Goal: Information Seeking & Learning: Check status

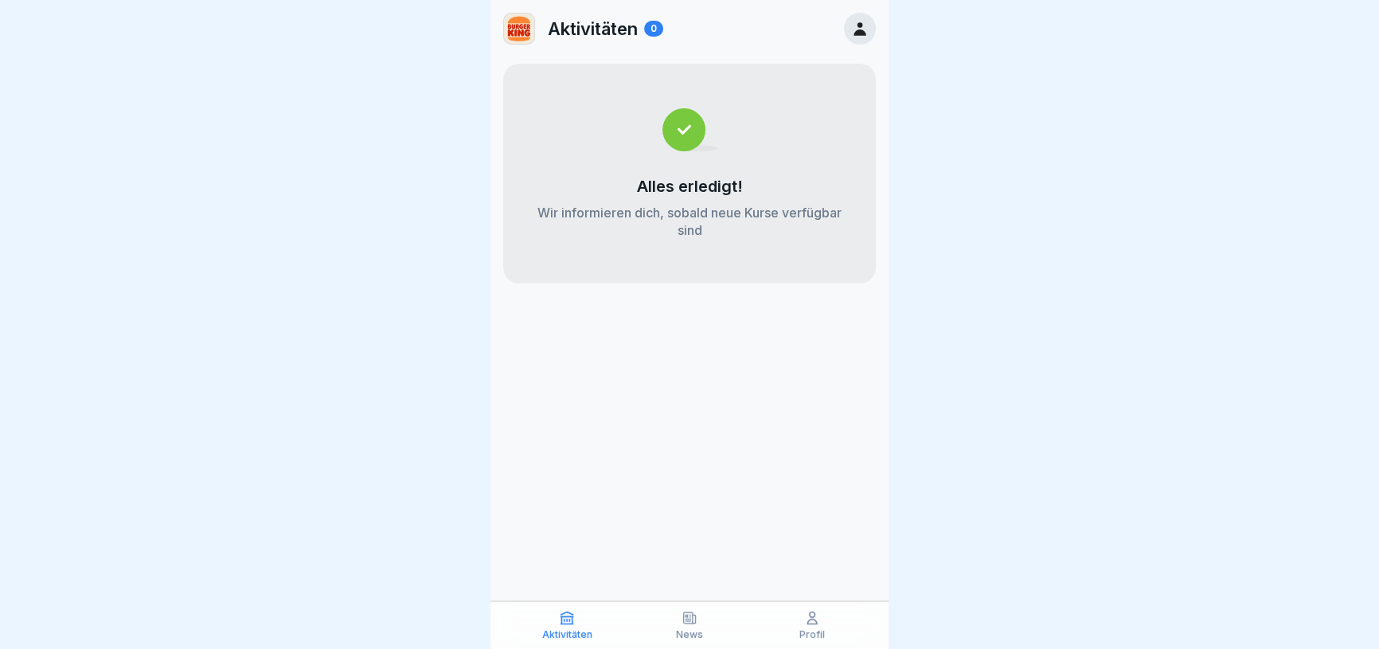
click at [804, 618] on icon at bounding box center [812, 618] width 16 height 16
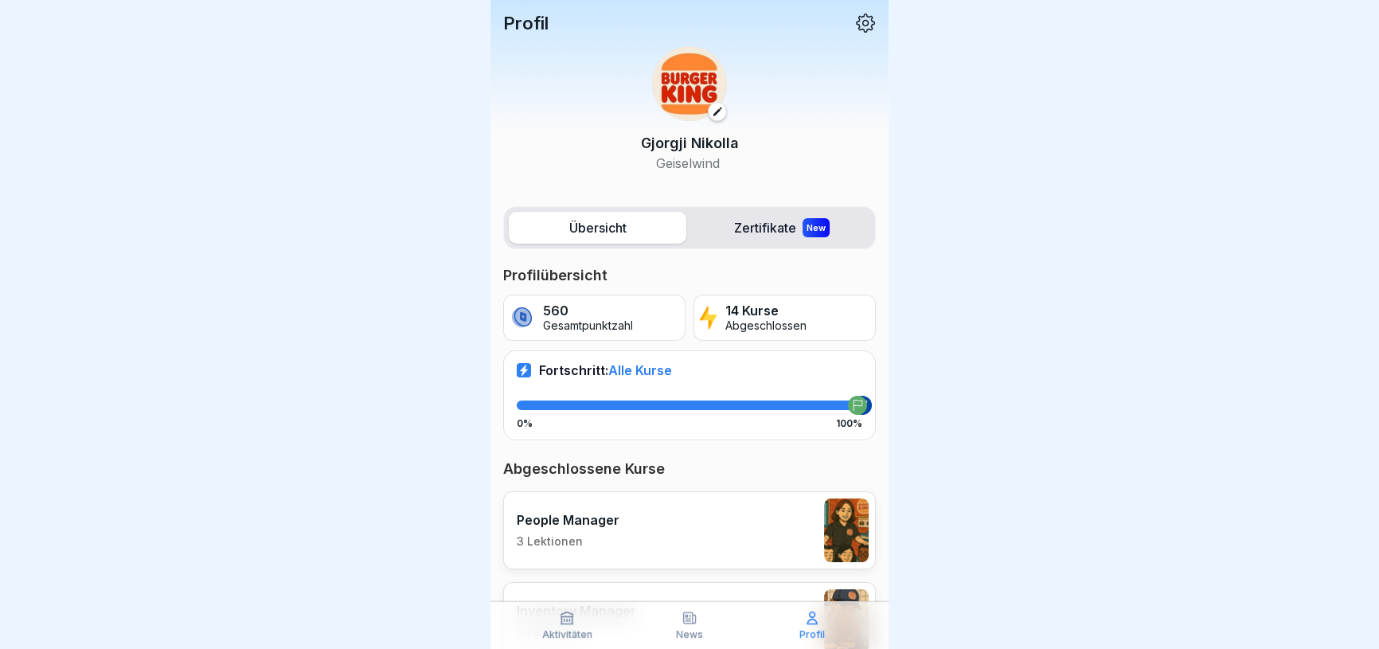
click at [687, 631] on p "News" at bounding box center [689, 634] width 27 height 11
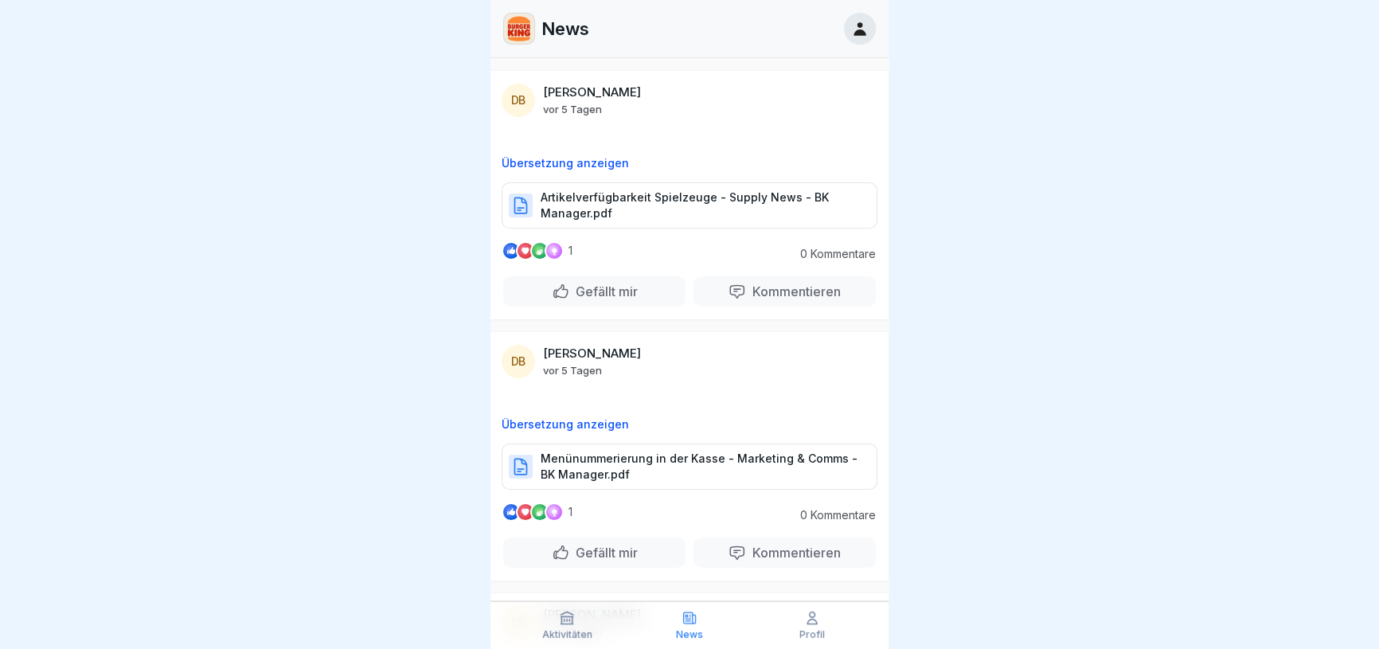
click at [565, 626] on div "Aktivitäten" at bounding box center [567, 625] width 115 height 30
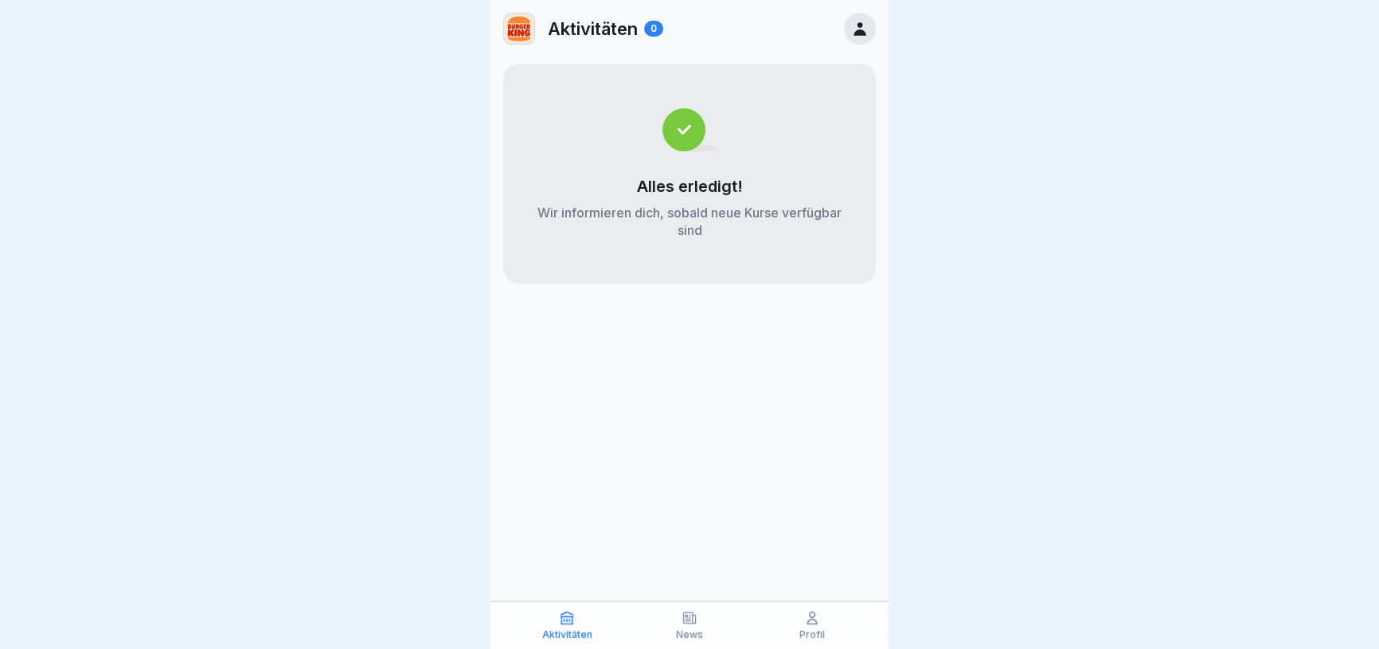
click at [793, 637] on div "Profil" at bounding box center [812, 625] width 115 height 30
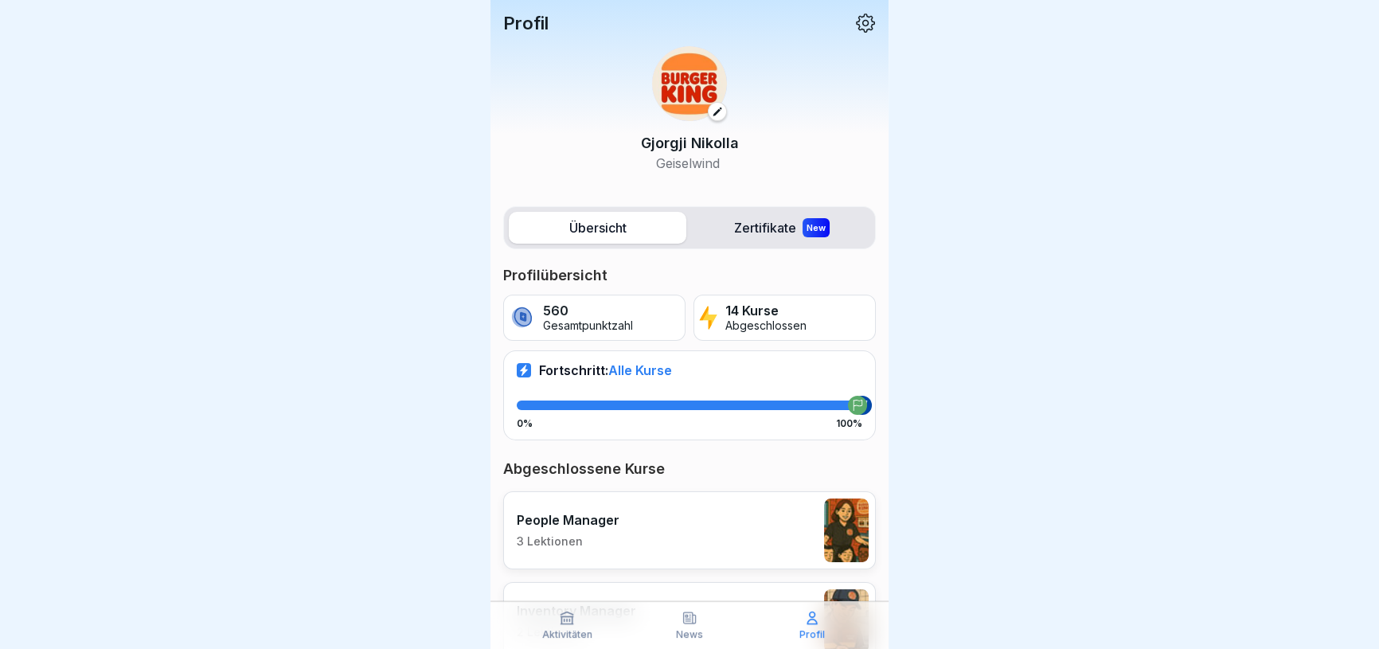
click at [729, 231] on label "Zertifikate New" at bounding box center [782, 228] width 178 height 32
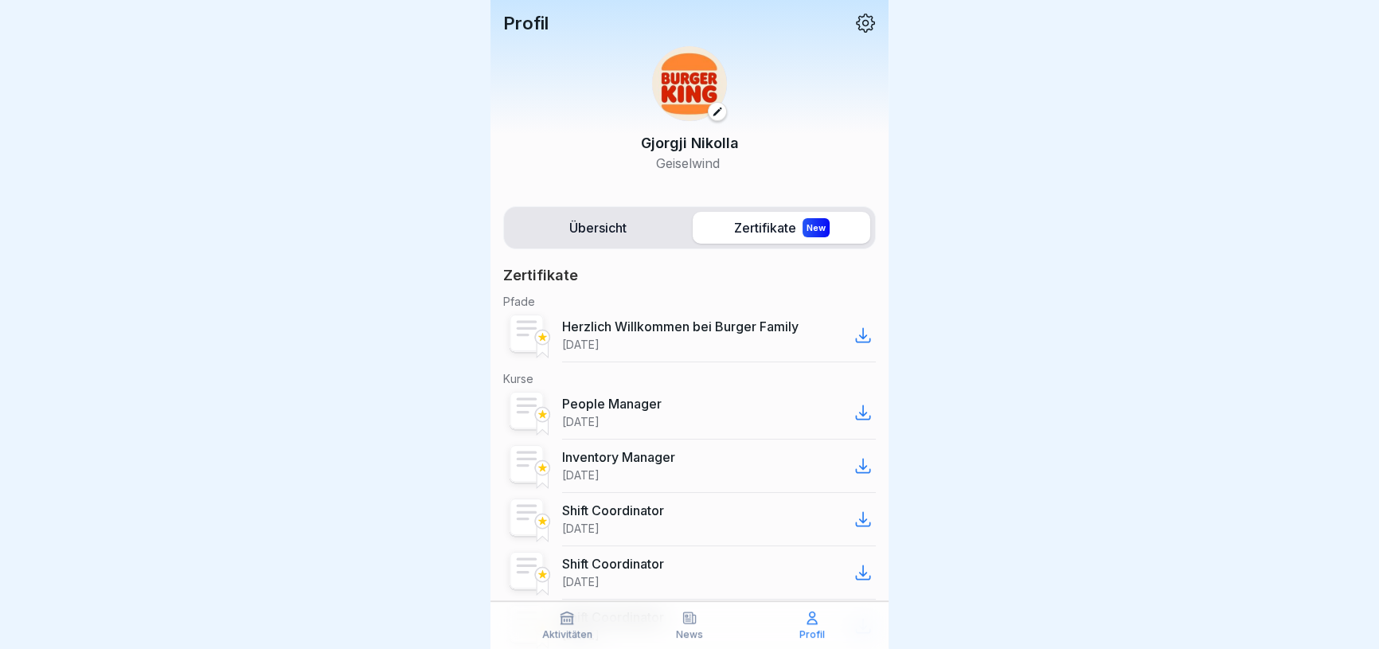
click at [625, 220] on label "Übersicht" at bounding box center [598, 228] width 178 height 32
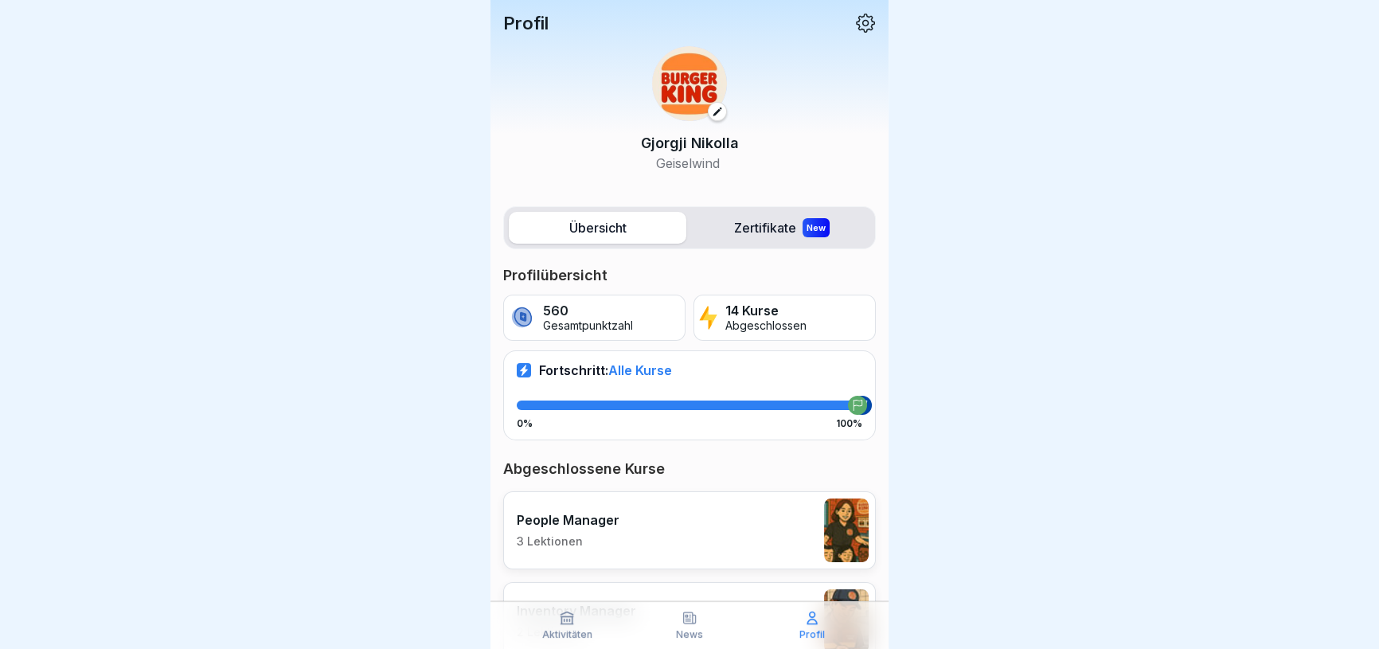
click at [629, 370] on span "Alle Kurse" at bounding box center [640, 370] width 64 height 16
click at [695, 633] on p "News" at bounding box center [689, 634] width 27 height 11
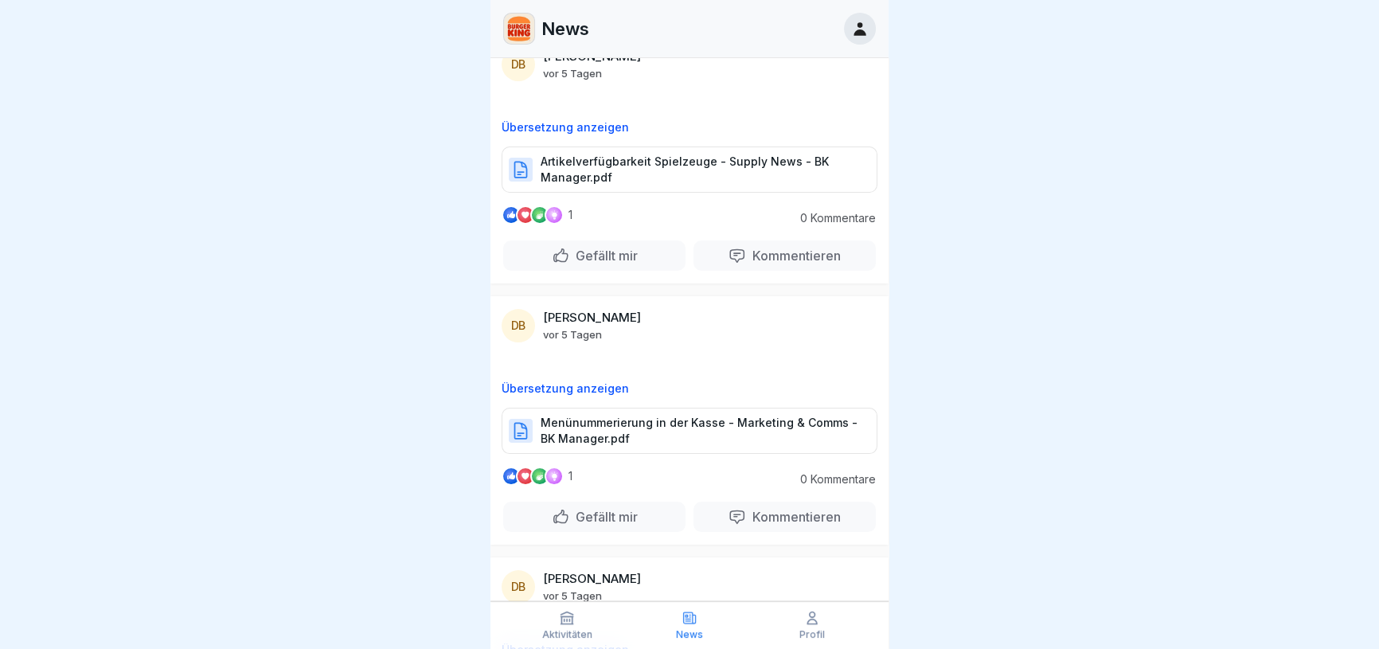
scroll to position [72, 0]
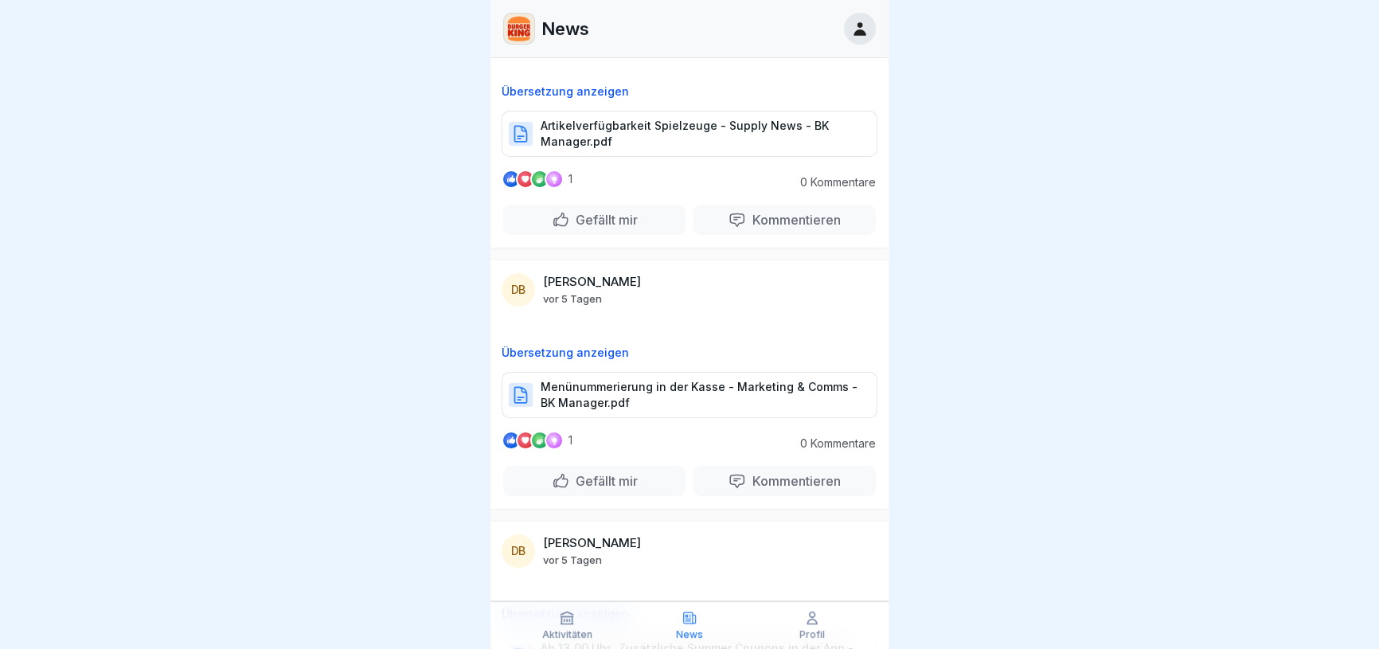
click at [868, 28] on div at bounding box center [860, 29] width 32 height 32
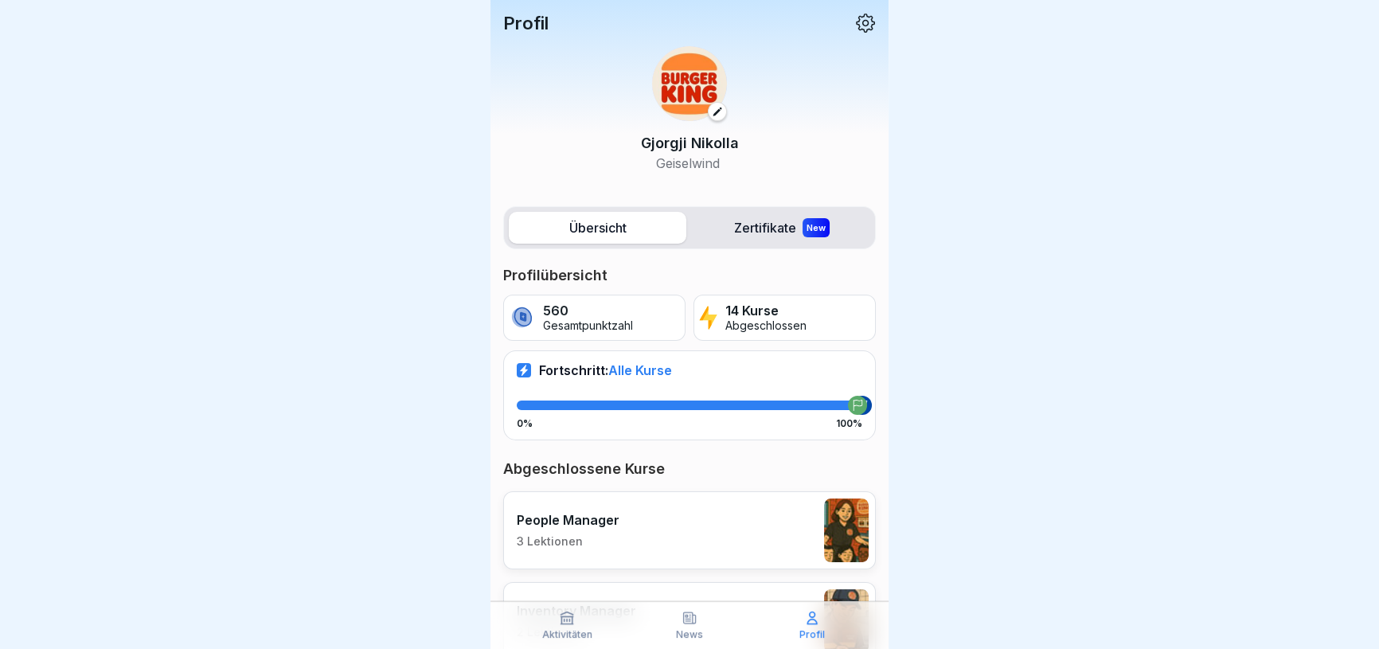
click at [588, 227] on label "Übersicht" at bounding box center [598, 228] width 178 height 32
click at [611, 303] on p "560" at bounding box center [588, 310] width 90 height 15
click at [763, 319] on p "Abgeschlossen" at bounding box center [765, 326] width 81 height 14
drag, startPoint x: 751, startPoint y: 299, endPoint x: 638, endPoint y: 382, distance: 139.5
click at [748, 303] on p "14 Kurse" at bounding box center [765, 310] width 81 height 15
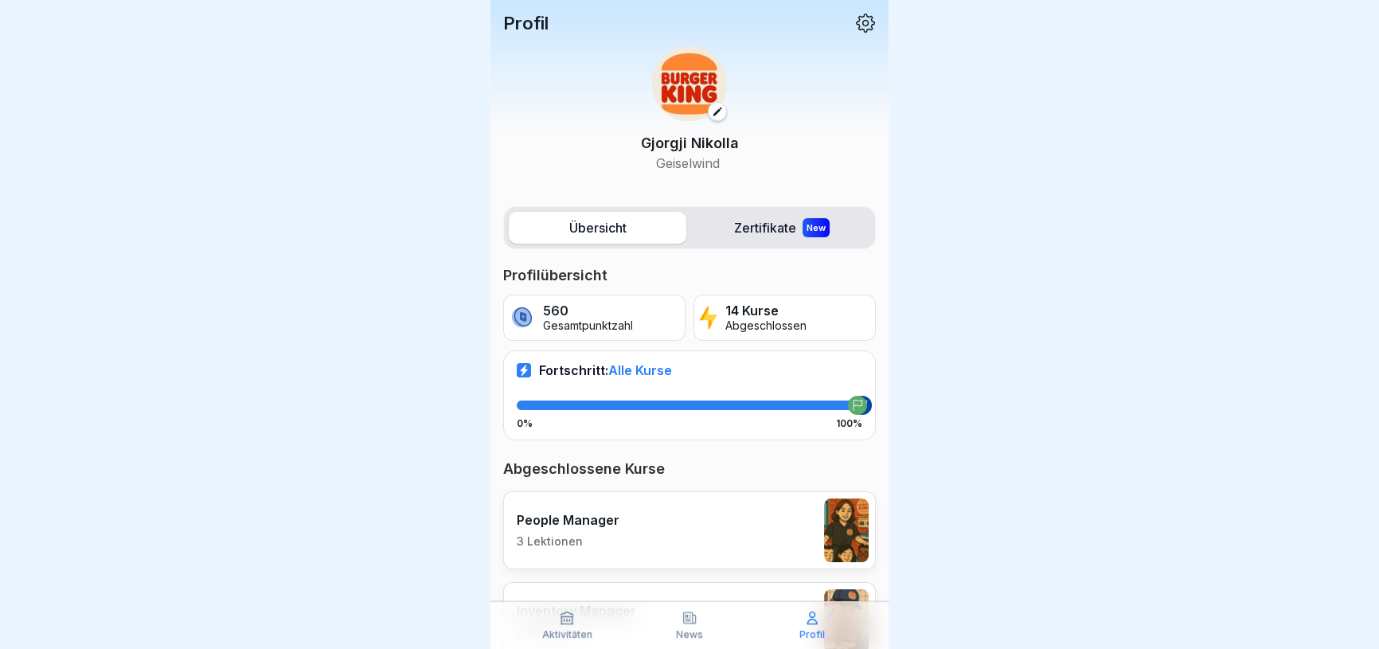
click at [638, 384] on div "Fortschritt: Alle Kurse 0% 100%" at bounding box center [689, 394] width 373 height 89
drag, startPoint x: 635, startPoint y: 347, endPoint x: 635, endPoint y: 361, distance: 14.3
click at [635, 350] on div "Fortschritt: Alle Kurse 0% 100%" at bounding box center [689, 394] width 373 height 89
click at [635, 363] on span "Alle Kurse" at bounding box center [640, 370] width 64 height 16
click at [635, 362] on span "Alle Kurse" at bounding box center [640, 370] width 64 height 16
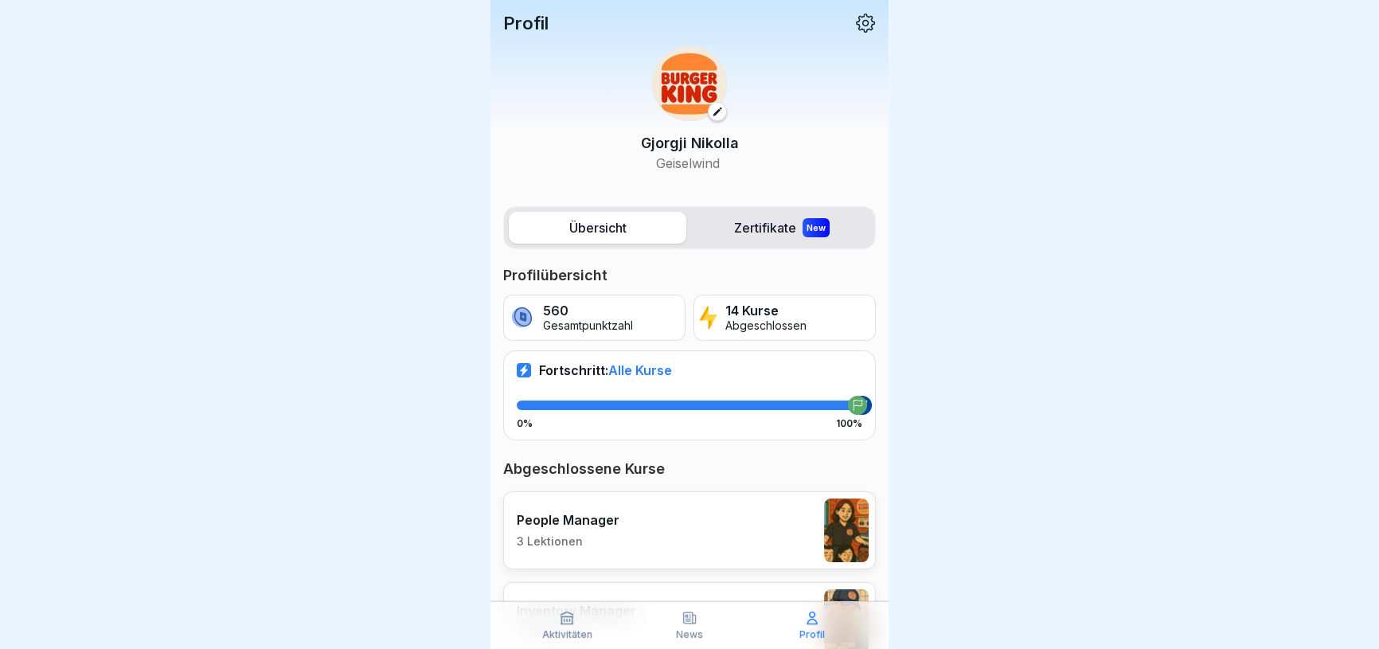
drag, startPoint x: 779, startPoint y: 365, endPoint x: 820, endPoint y: 380, distance: 43.3
click at [794, 372] on div "Fortschritt: Alle Kurse 0% 100%" at bounding box center [689, 394] width 373 height 89
drag, startPoint x: 820, startPoint y: 380, endPoint x: 687, endPoint y: 408, distance: 135.8
click at [812, 385] on div "Fortschritt: Alle Kurse 0% 100%" at bounding box center [689, 394] width 373 height 89
click at [762, 303] on p "14 Kurse" at bounding box center [765, 310] width 81 height 15
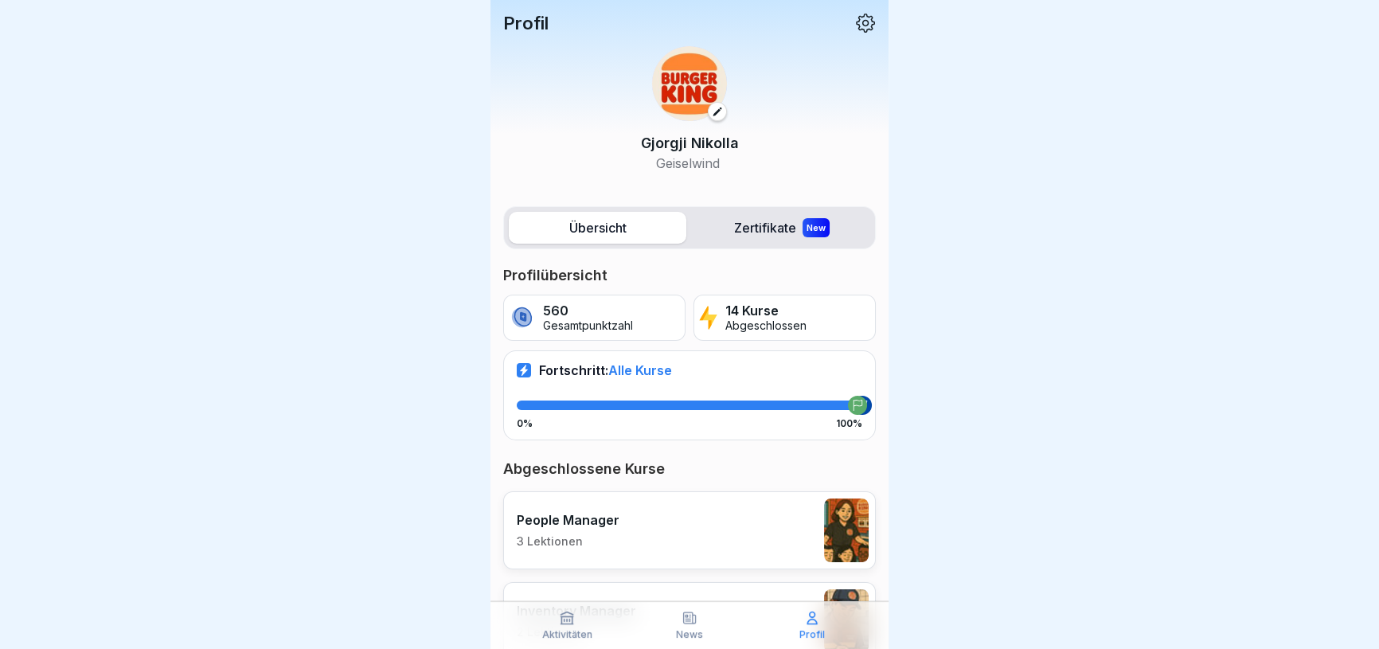
click at [635, 295] on div "560 Gesamtpunktzahl" at bounding box center [594, 318] width 182 height 46
drag, startPoint x: 696, startPoint y: 233, endPoint x: 708, endPoint y: 223, distance: 15.8
click at [699, 231] on div "Übersicht Zertifikate New" at bounding box center [689, 227] width 373 height 43
drag, startPoint x: 708, startPoint y: 223, endPoint x: 720, endPoint y: 219, distance: 12.6
click at [716, 221] on label "Zertifikate New" at bounding box center [782, 228] width 178 height 32
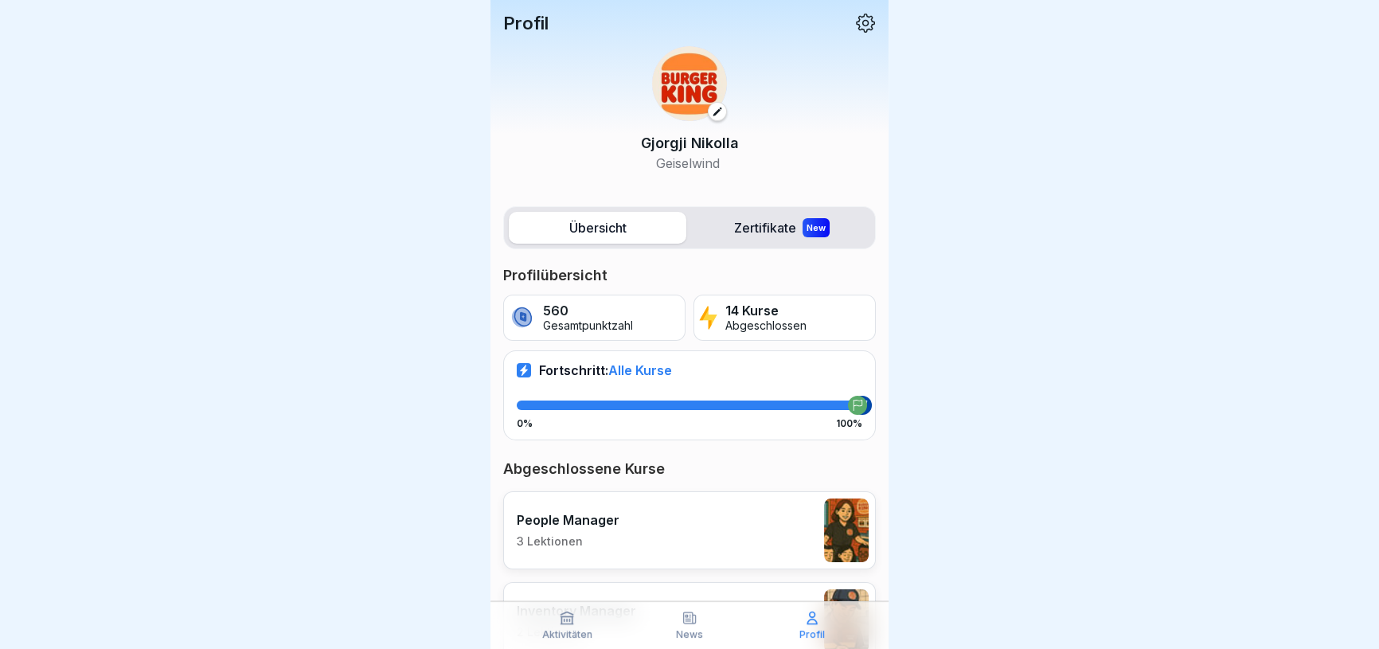
click at [720, 218] on label "Zertifikate New" at bounding box center [782, 228] width 178 height 32
